Goal: Use online tool/utility

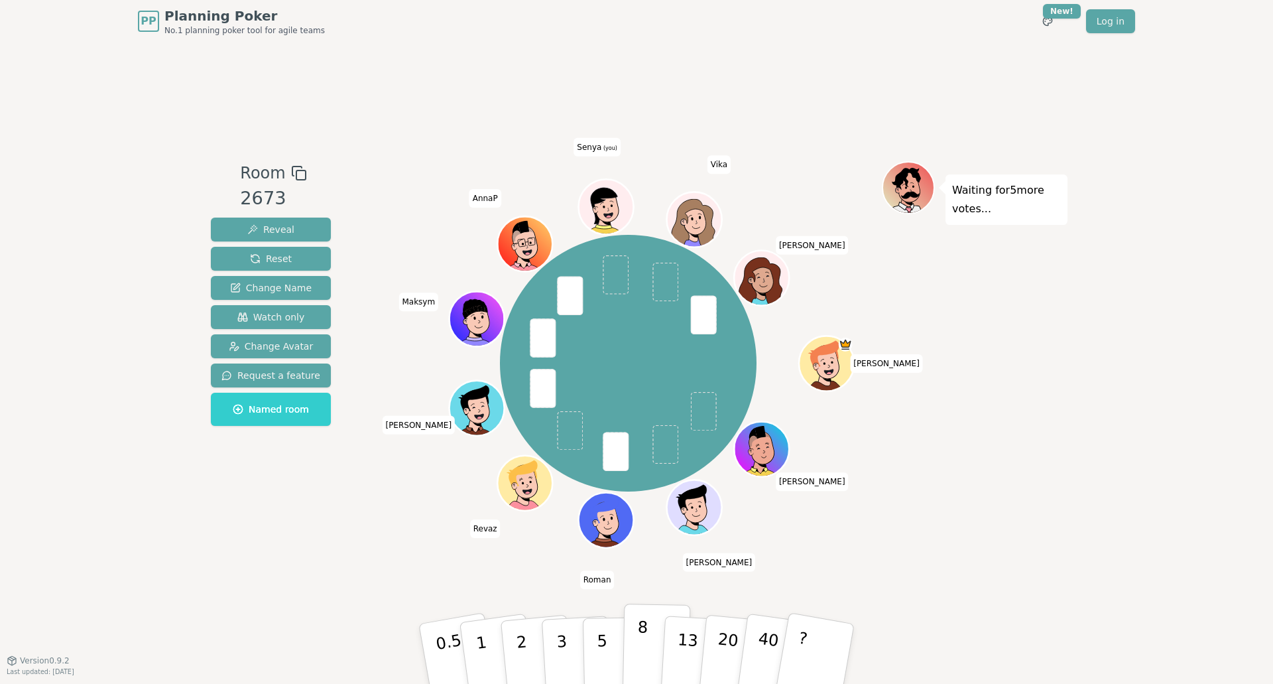
click at [643, 649] on p "8" at bounding box center [641, 653] width 11 height 72
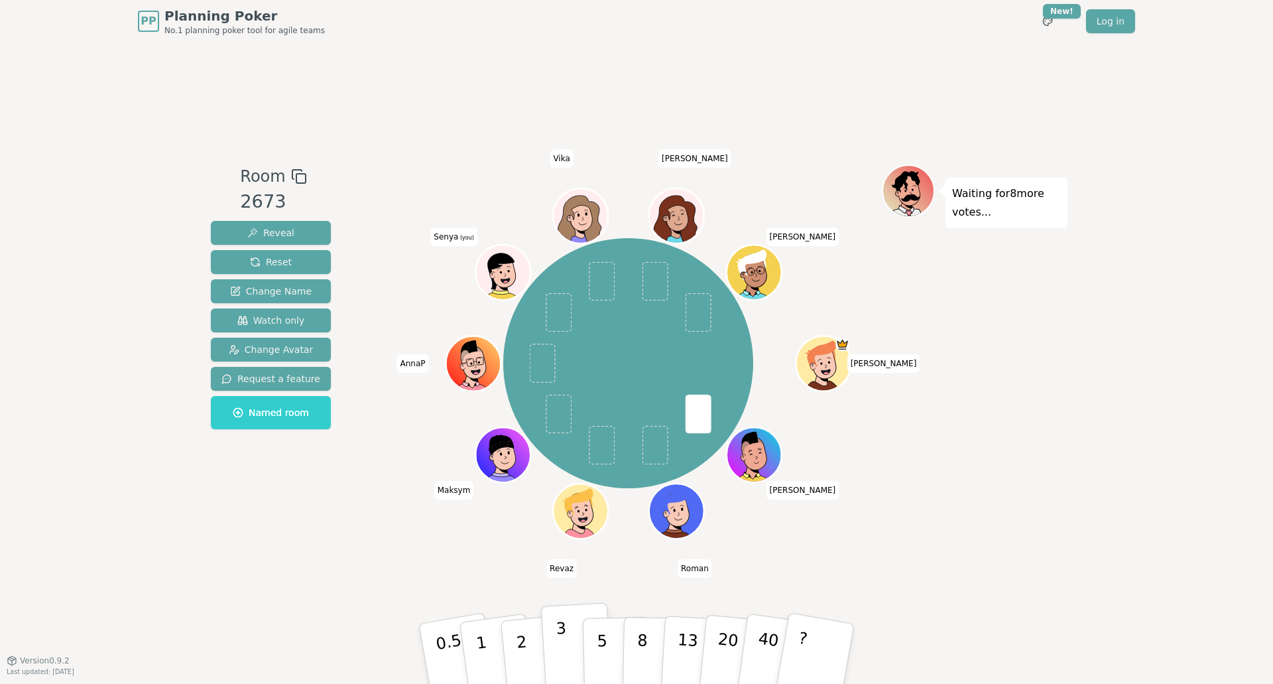
click at [564, 661] on p "3" at bounding box center [563, 655] width 15 height 72
click at [1238, 503] on div "PP Planning Poker No.1 planning poker tool for agile teams Toggle theme New! Lo…" at bounding box center [636, 342] width 1273 height 684
click at [617, 637] on button "5" at bounding box center [617, 653] width 68 height 101
click at [674, 635] on button "13" at bounding box center [696, 653] width 72 height 103
click at [570, 652] on button "3" at bounding box center [577, 653] width 72 height 103
